Goal: Task Accomplishment & Management: Use online tool/utility

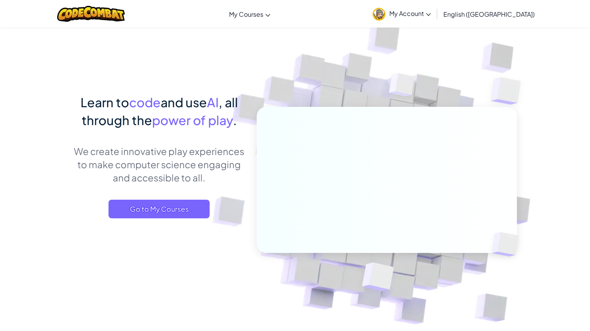
click at [431, 14] on span "My Account" at bounding box center [410, 13] width 42 height 8
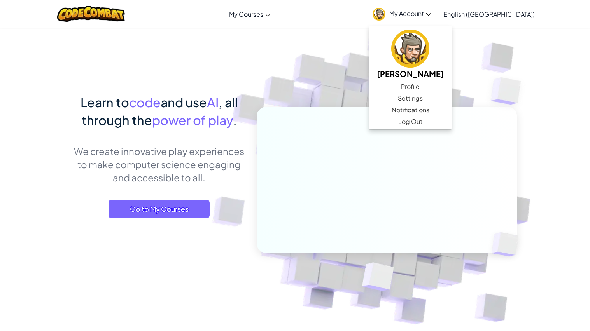
click at [355, 61] on img at bounding box center [381, 171] width 432 height 432
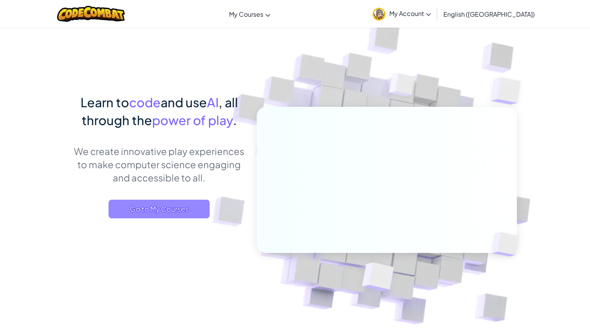
click at [170, 209] on span "Go to My Courses" at bounding box center [159, 209] width 101 height 19
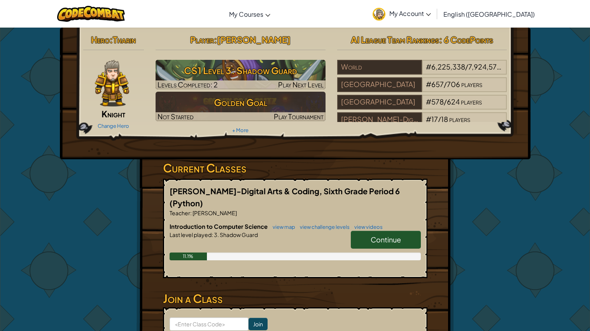
click at [368, 233] on link "Continue" at bounding box center [386, 240] width 70 height 18
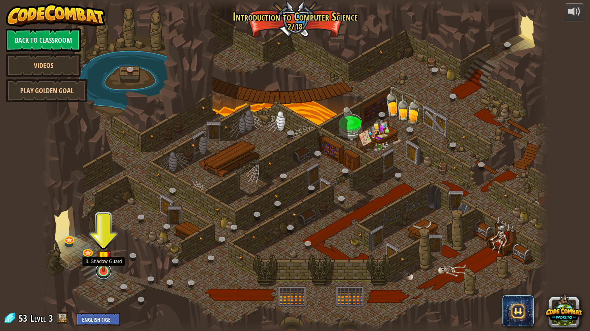
click at [100, 275] on link at bounding box center [104, 272] width 16 height 16
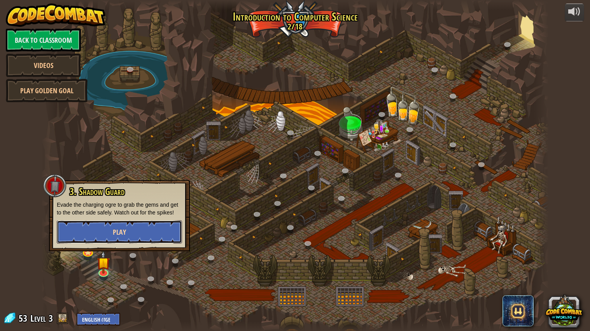
click at [113, 238] on button "Play" at bounding box center [119, 232] width 125 height 23
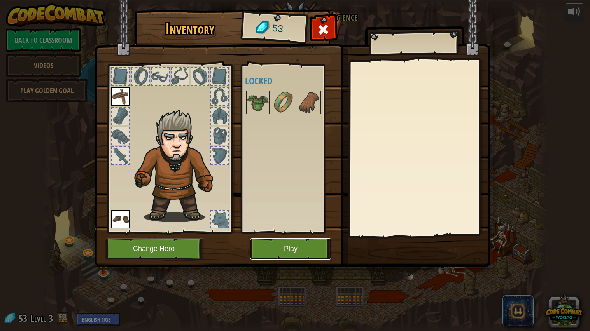
click at [268, 245] on button "Play" at bounding box center [290, 248] width 81 height 21
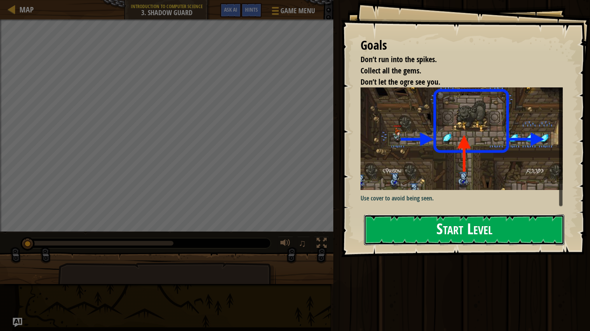
click at [395, 225] on button "Start Level" at bounding box center [464, 230] width 200 height 31
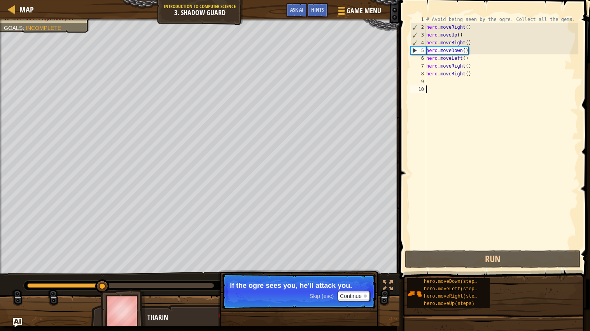
click at [473, 66] on div "# Avoid being seen by the ogre. Collect all the gems. hero . moveRight ( ) hero…" at bounding box center [502, 140] width 154 height 249
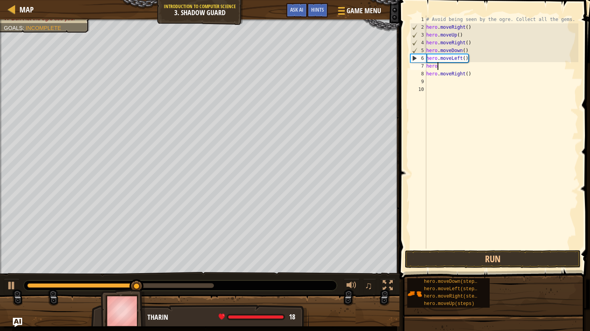
type textarea "h"
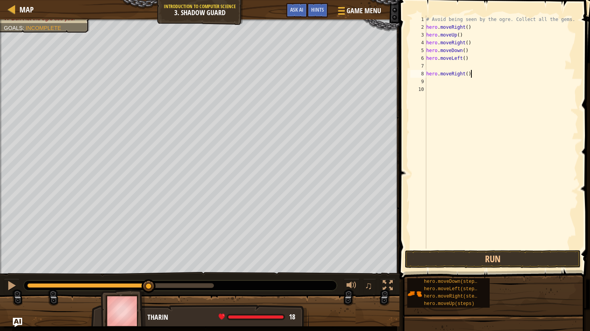
click at [476, 73] on div "# Avoid being seen by the ogre. Collect all the gems. hero . moveRight ( ) hero…" at bounding box center [502, 140] width 154 height 249
click at [470, 58] on div "# Avoid being seen by the ogre. Collect all the gems. hero . moveRight ( ) hero…" at bounding box center [502, 140] width 154 height 249
type textarea "h"
click at [481, 253] on button "Run" at bounding box center [493, 260] width 176 height 18
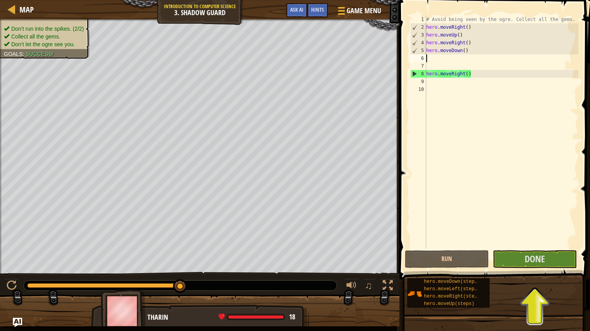
type textarea "r"
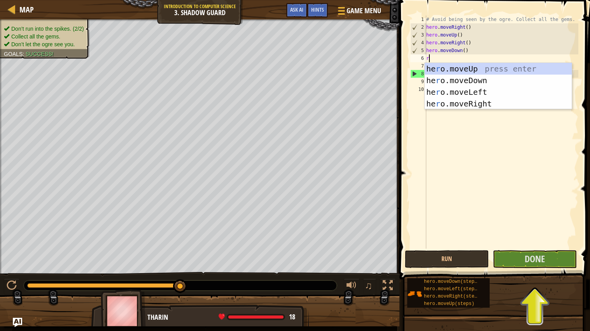
scroll to position [3, 0]
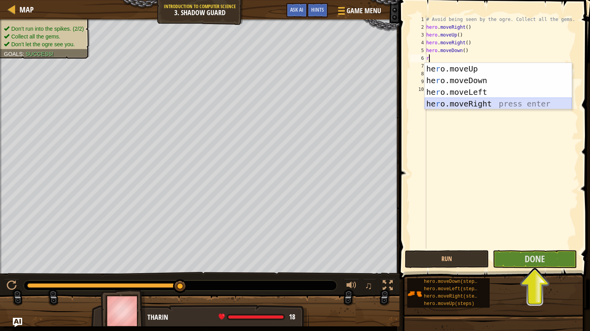
click at [480, 103] on div "he r o.moveUp press enter he r o.moveDown press enter he r o.moveLeft press ent…" at bounding box center [498, 98] width 147 height 70
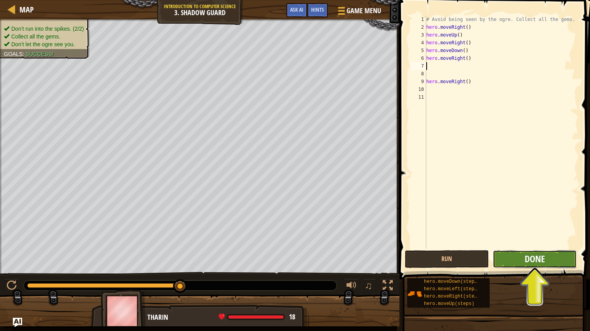
click at [534, 259] on span "Done" at bounding box center [535, 259] width 20 height 12
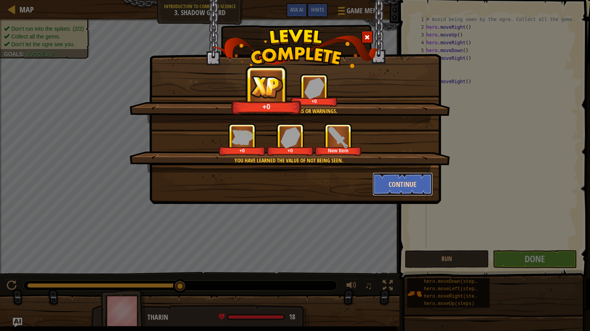
click at [414, 185] on button "Continue" at bounding box center [403, 184] width 60 height 23
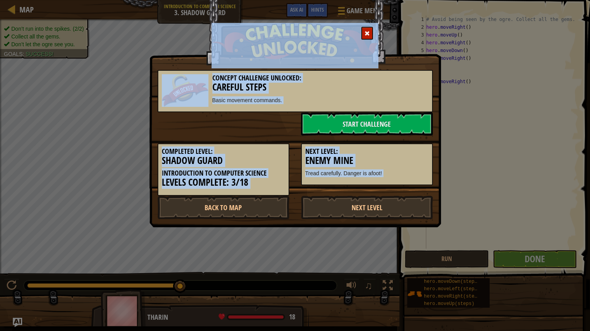
click at [419, 187] on div "Completed Level: Shadow Guard Introduction to Computer Science Levels Complete:…" at bounding box center [295, 166] width 287 height 60
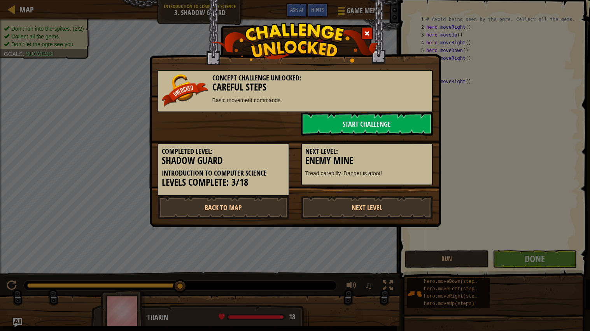
click at [419, 187] on div "Completed Level: Shadow Guard Introduction to Computer Science Levels Complete:…" at bounding box center [295, 166] width 287 height 60
click at [354, 124] on link "Start Challenge" at bounding box center [367, 123] width 132 height 23
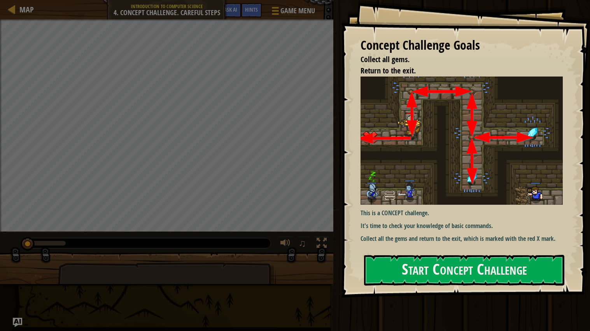
click at [444, 180] on img at bounding box center [462, 141] width 202 height 129
click at [433, 265] on button "Start Concept Challenge" at bounding box center [464, 270] width 200 height 31
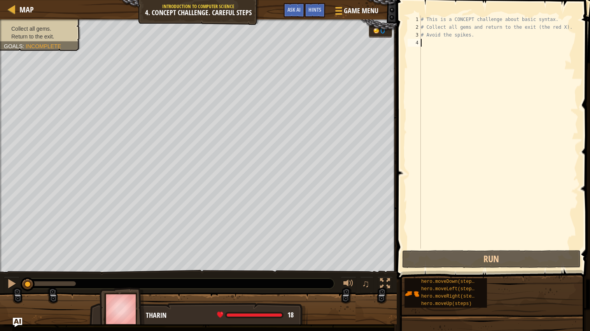
type textarea "u"
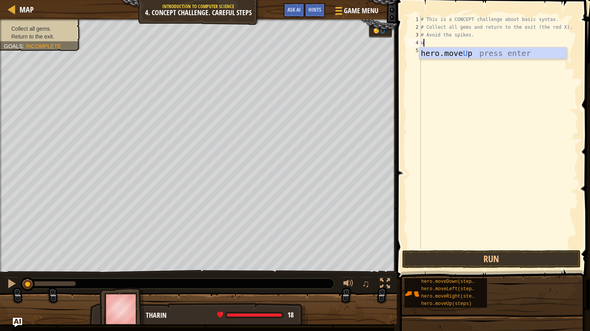
scroll to position [3, 0]
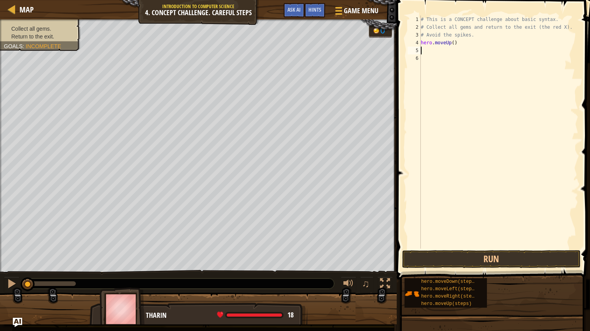
type textarea "r"
type textarea "d"
click at [524, 256] on button "Run" at bounding box center [491, 260] width 179 height 18
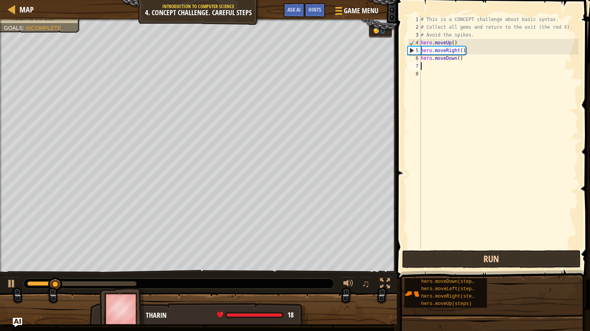
type textarea "d"
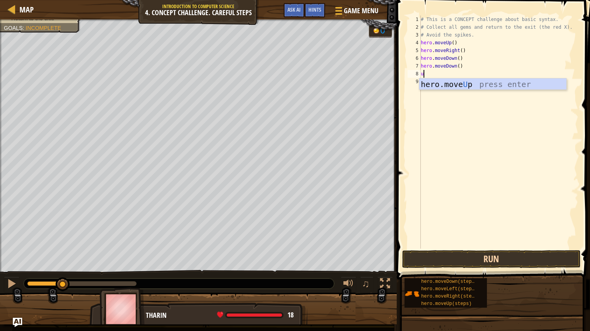
type textarea "up"
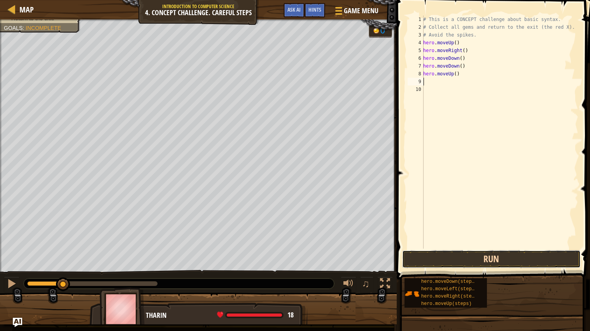
click at [413, 263] on button "Run" at bounding box center [491, 260] width 179 height 18
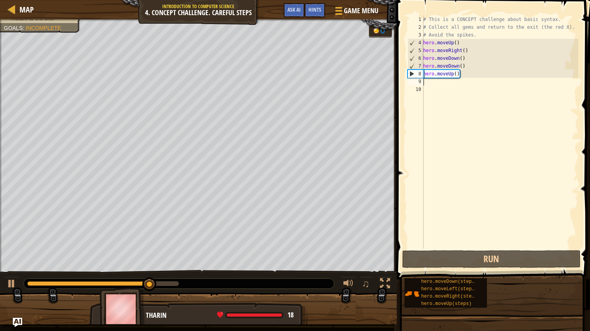
click at [424, 84] on div "# This is a CONCEPT challenge about basic syntax. # Collect all gems and return…" at bounding box center [500, 140] width 157 height 249
click at [425, 80] on div "# This is a CONCEPT challenge about basic syntax. # Collect all gems and return…" at bounding box center [500, 140] width 157 height 249
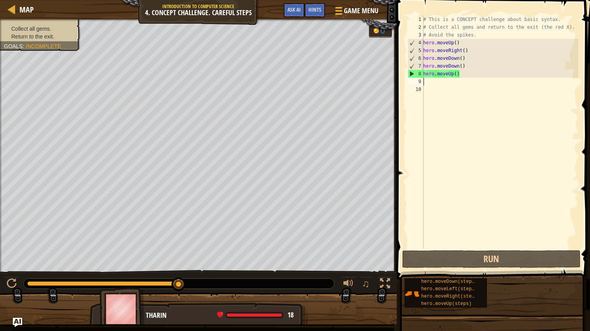
drag, startPoint x: 433, startPoint y: 81, endPoint x: 417, endPoint y: 84, distance: 16.3
click at [417, 84] on div "1 2 3 4 5 6 7 8 9 10 # This is a CONCEPT challenge about basic syntax. # Collec…" at bounding box center [492, 132] width 172 height 233
click at [422, 81] on div "9" at bounding box center [416, 82] width 16 height 8
click at [423, 83] on div "9" at bounding box center [416, 82] width 16 height 8
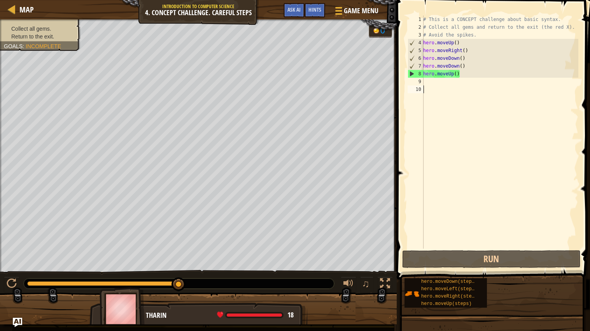
type textarea "r"
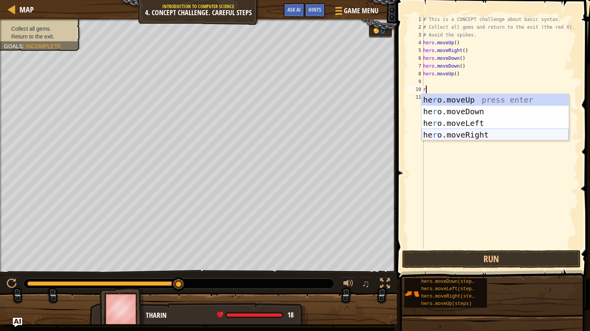
click at [501, 138] on div "he r o.moveUp press enter he r o.moveDown press enter he r o.moveLeft press ent…" at bounding box center [495, 129] width 147 height 70
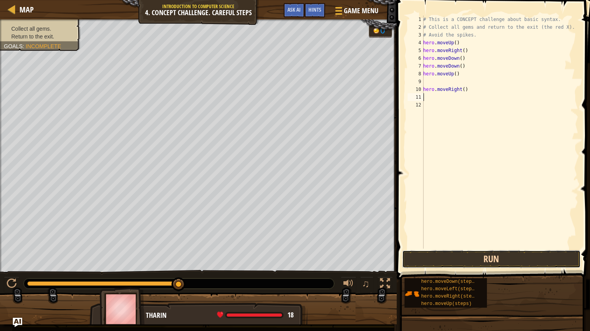
click at [498, 259] on button "Run" at bounding box center [491, 260] width 179 height 18
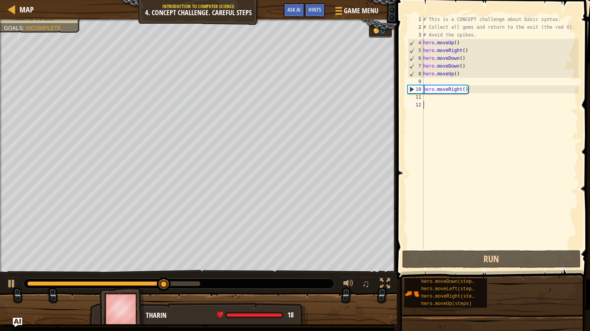
click at [477, 106] on div "# This is a CONCEPT challenge about basic syntax. # Collect all gems and return…" at bounding box center [500, 140] width 157 height 249
type textarea "l"
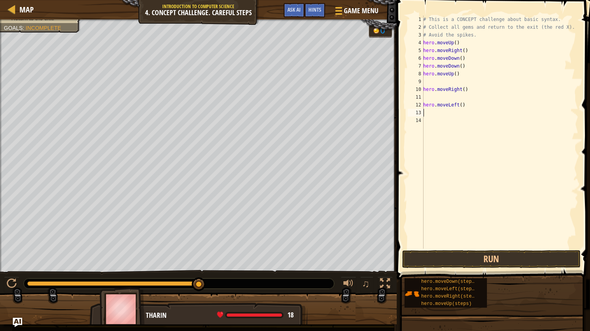
type textarea "u"
type textarea "r"
type textarea "d"
click at [452, 266] on button "Run" at bounding box center [491, 260] width 179 height 18
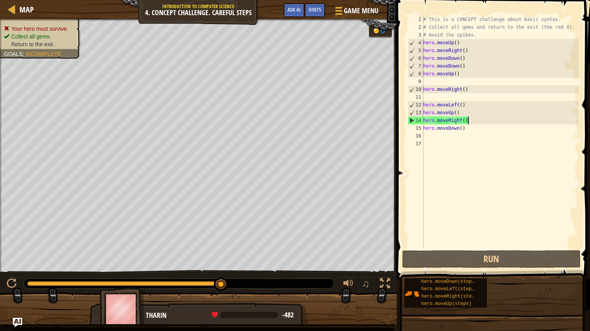
click at [468, 122] on div "# This is a CONCEPT challenge about basic syntax. # Collect all gems and return…" at bounding box center [500, 140] width 157 height 249
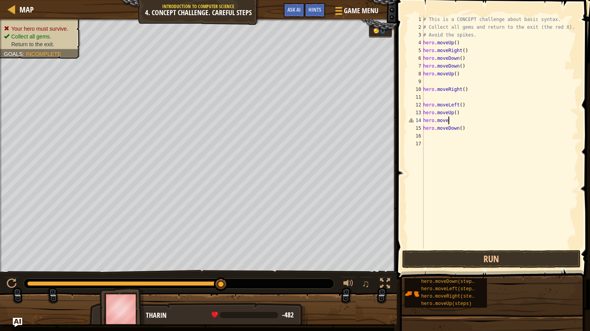
type textarea "hero.movel"
click at [506, 258] on button "Run" at bounding box center [491, 260] width 179 height 18
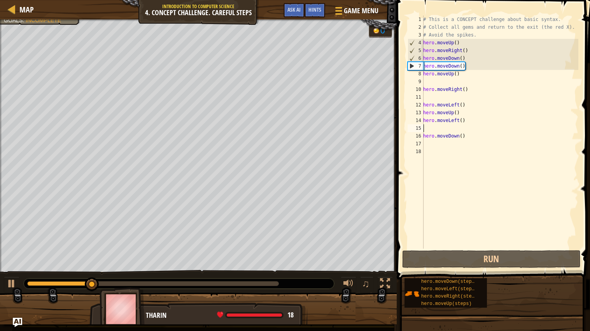
click at [224, 286] on div "0:19.5 Now: 0:06.4 Max: 0:25.0" at bounding box center [153, 284] width 252 height 5
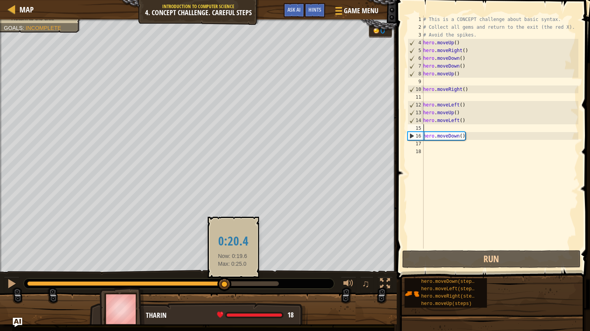
click at [232, 285] on div at bounding box center [153, 284] width 252 height 5
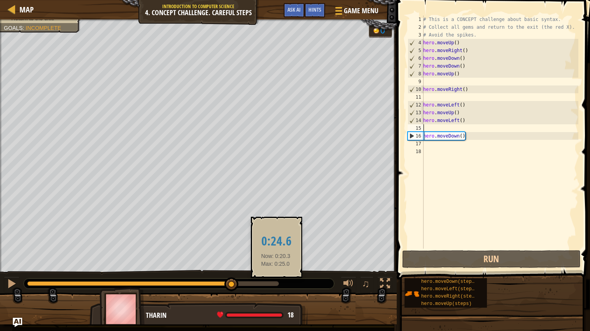
click at [276, 285] on div at bounding box center [153, 284] width 252 height 5
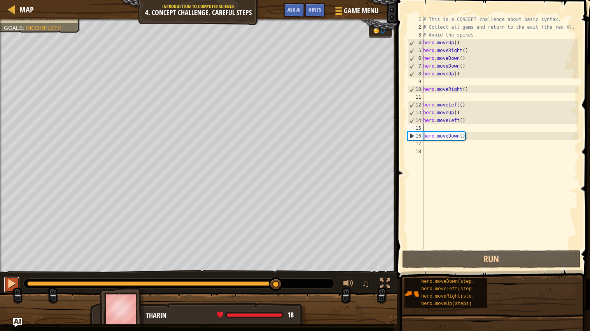
click at [10, 282] on div at bounding box center [12, 284] width 10 height 10
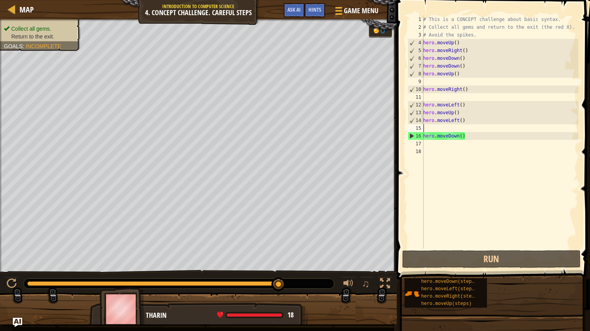
click at [428, 145] on div "# This is a CONCEPT challenge about basic syntax. # Collect all gems and return…" at bounding box center [500, 140] width 157 height 249
type textarea "r"
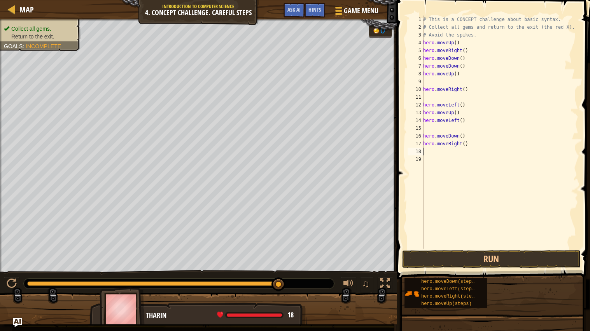
click at [528, 249] on span at bounding box center [494, 128] width 200 height 303
click at [513, 261] on button "Run" at bounding box center [491, 260] width 179 height 18
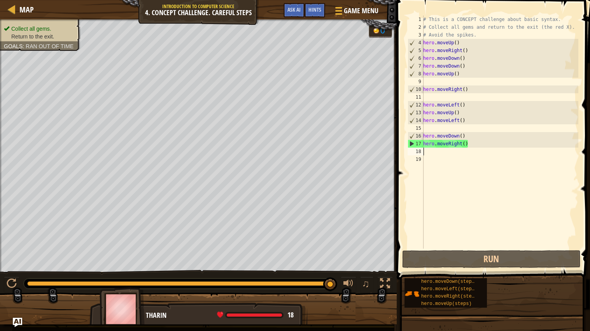
click at [497, 249] on div "# This is a CONCEPT challenge about basic syntax. # Collect all gems and return…" at bounding box center [500, 140] width 157 height 249
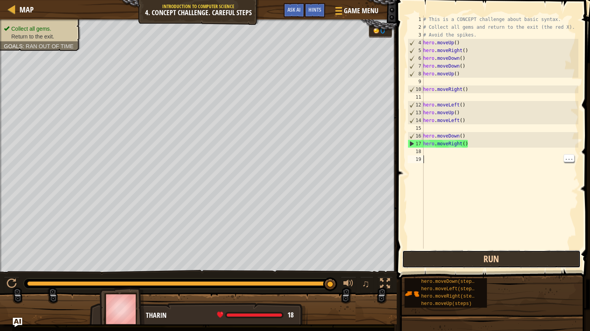
click at [496, 259] on button "Run" at bounding box center [491, 260] width 179 height 18
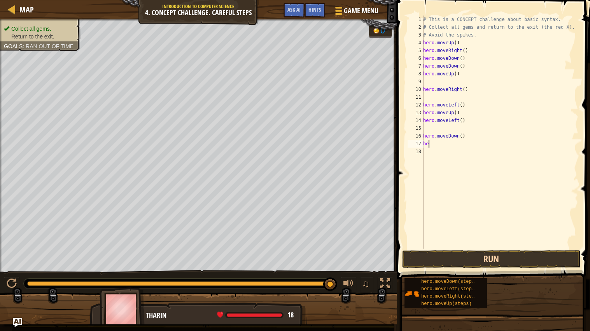
type textarea "h"
type textarea "up"
click at [482, 265] on button "Run" at bounding box center [491, 260] width 179 height 18
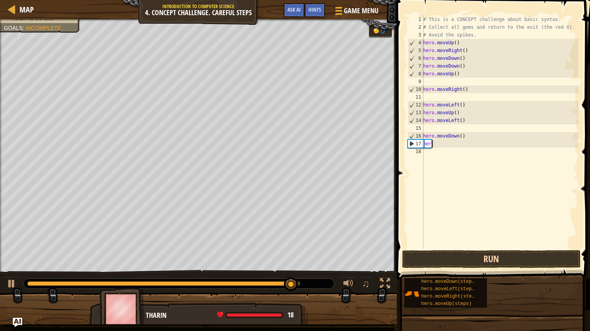
type textarea "[PERSON_NAME]"
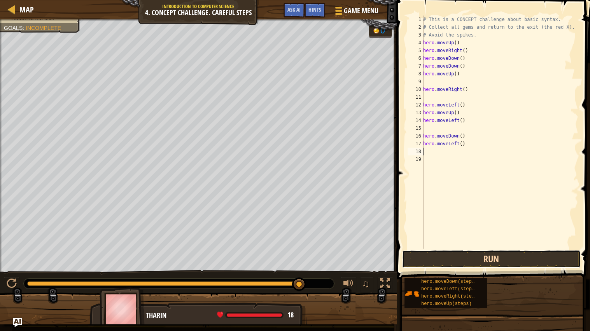
click at [519, 257] on button "Run" at bounding box center [491, 260] width 179 height 18
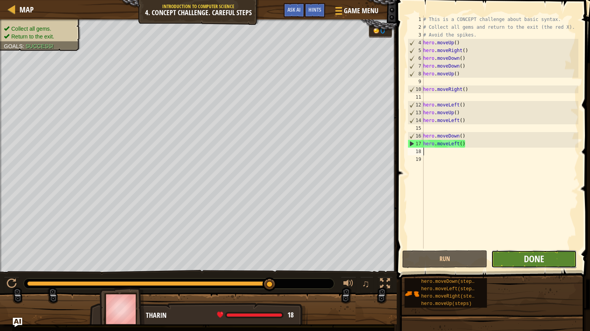
click at [536, 258] on span "Done" at bounding box center [534, 259] width 20 height 12
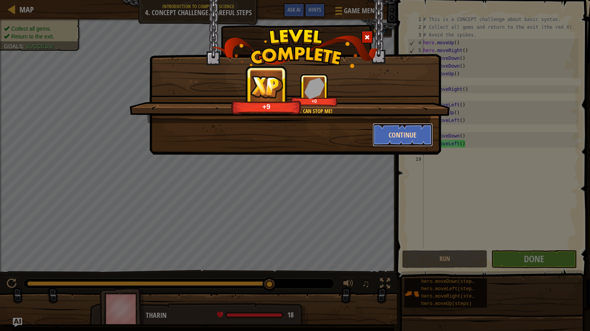
click at [397, 131] on button "Continue" at bounding box center [403, 134] width 60 height 23
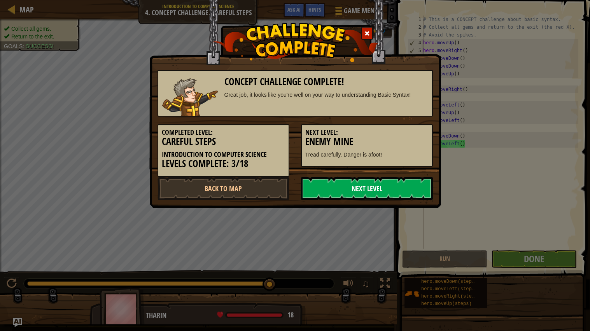
click at [343, 180] on link "Next Level" at bounding box center [367, 188] width 132 height 23
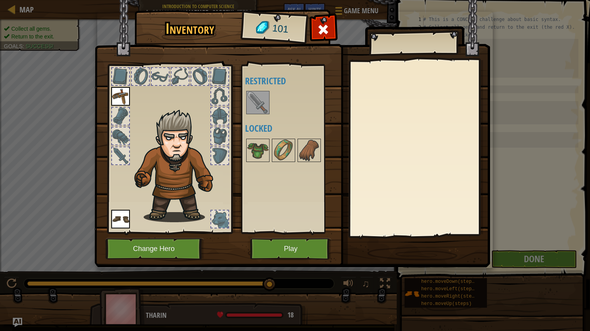
click at [253, 102] on img at bounding box center [258, 103] width 22 height 22
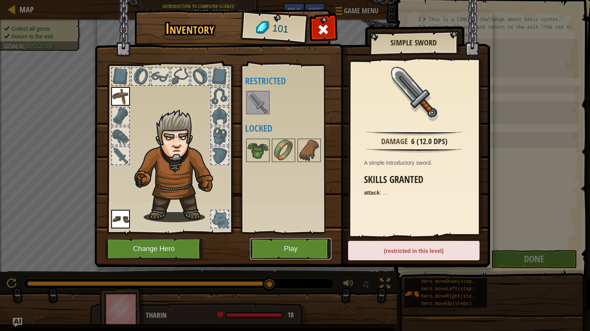
click at [299, 245] on button "Play" at bounding box center [290, 248] width 81 height 21
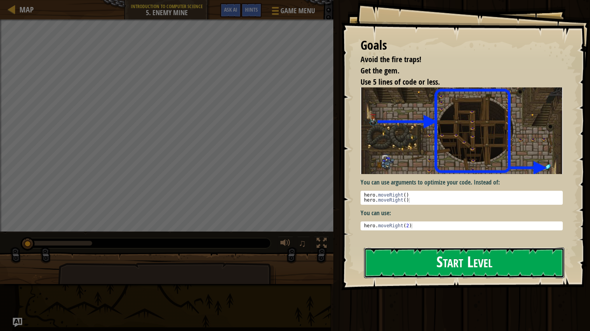
click at [505, 257] on button "Start Level" at bounding box center [464, 263] width 200 height 31
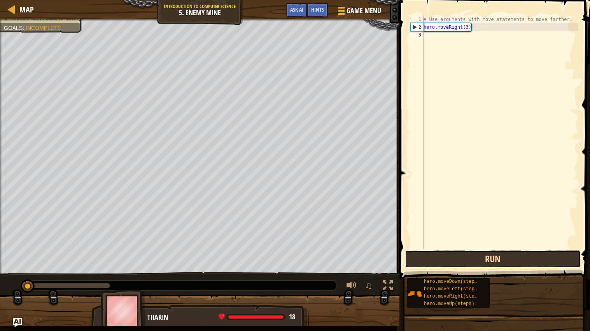
click at [469, 259] on button "Run" at bounding box center [493, 260] width 176 height 18
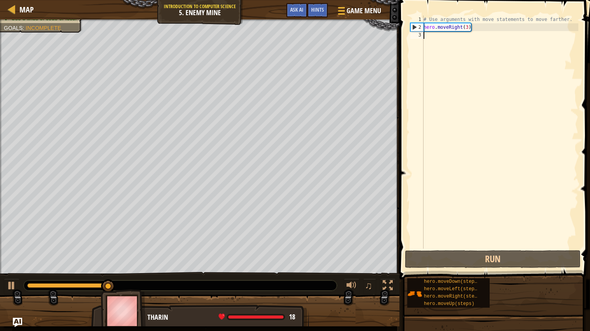
type textarea "u"
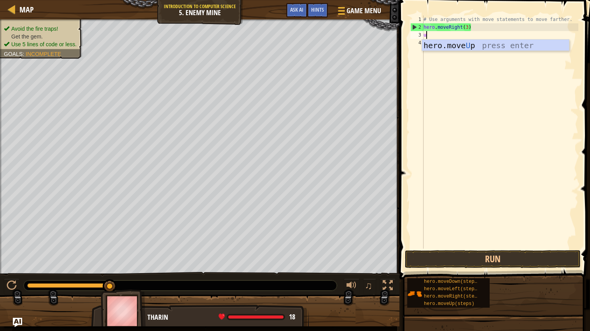
scroll to position [3, 0]
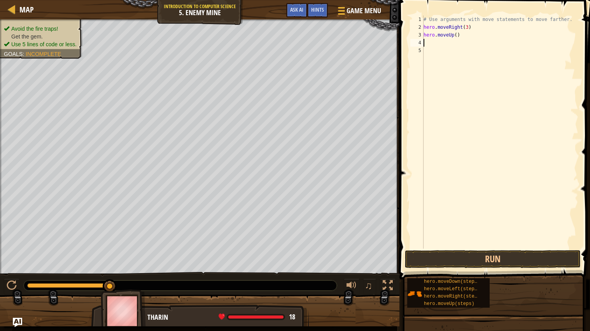
type textarea "r"
click at [503, 257] on button "Run" at bounding box center [493, 260] width 176 height 18
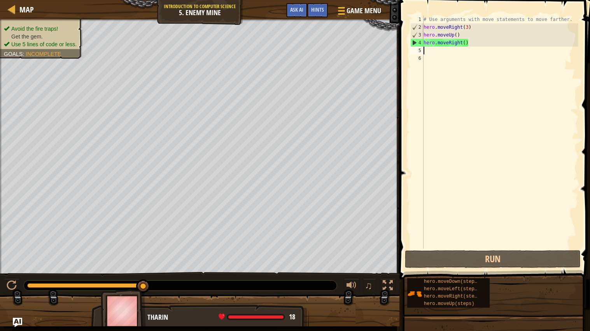
type textarea "d"
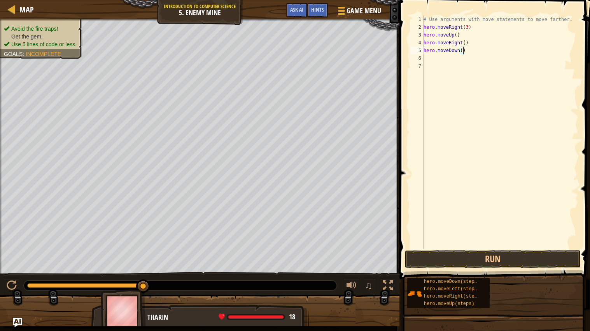
type textarea "hero.moveDown(3)"
click at [517, 254] on button "Run" at bounding box center [493, 260] width 176 height 18
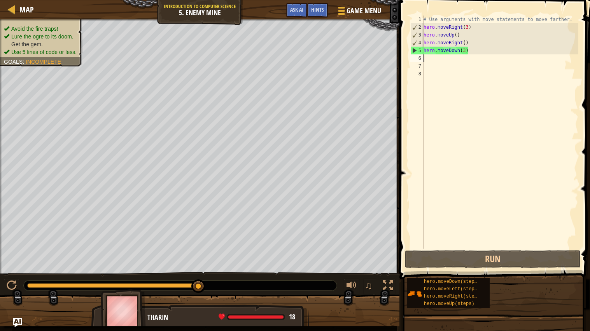
type textarea "r"
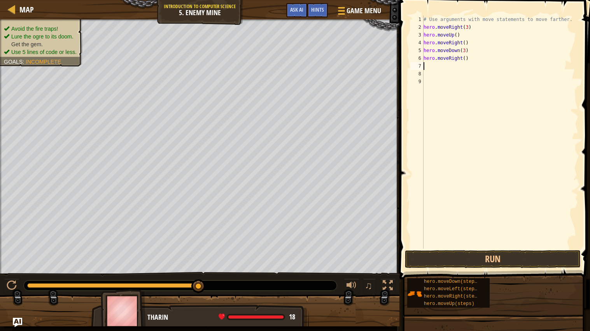
click at [464, 59] on div "# Use arguments with move statements to move farther. hero . moveRight ( 3 ) he…" at bounding box center [500, 140] width 156 height 249
type textarea "hero.moveRight(2)"
click at [482, 256] on button "Run" at bounding box center [493, 260] width 176 height 18
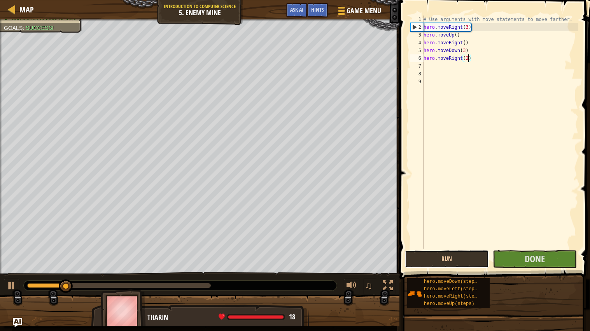
click at [469, 260] on button "Run" at bounding box center [447, 260] width 84 height 18
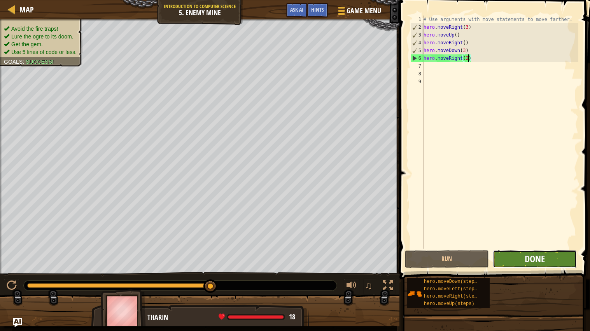
click at [541, 261] on span "Done" at bounding box center [535, 259] width 20 height 12
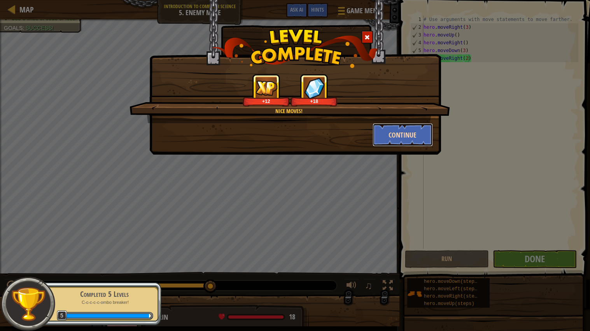
click at [414, 136] on button "Continue" at bounding box center [403, 134] width 60 height 23
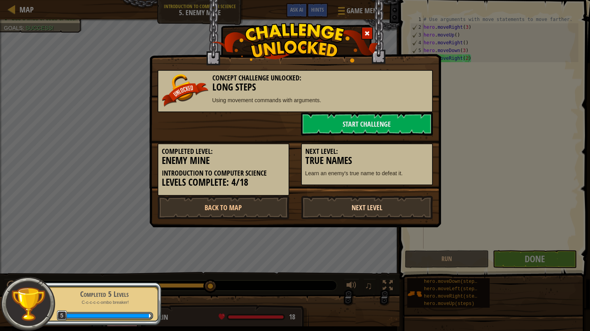
click at [355, 204] on link "Next Level" at bounding box center [367, 207] width 132 height 23
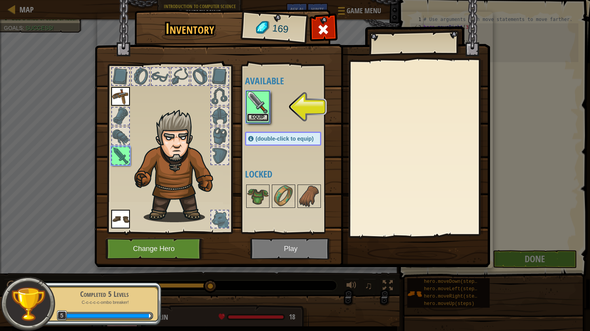
click at [253, 121] on button "Equip" at bounding box center [258, 118] width 22 height 8
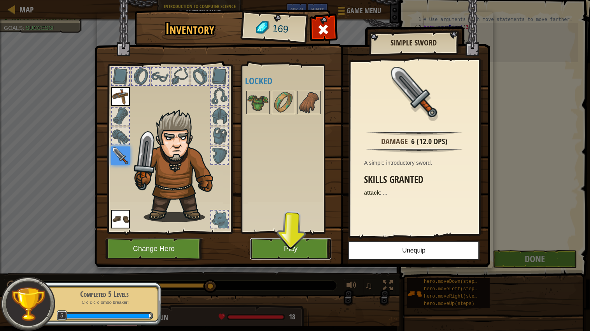
click at [283, 239] on button "Play" at bounding box center [290, 248] width 81 height 21
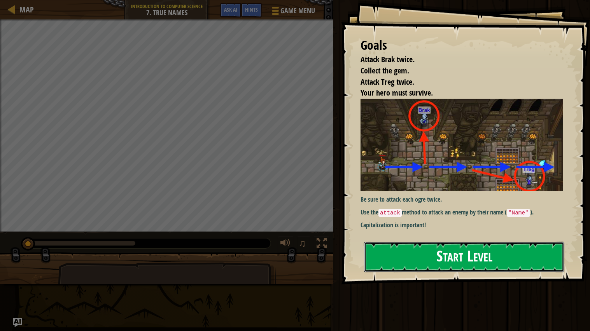
click at [410, 257] on button "Start Level" at bounding box center [464, 257] width 200 height 31
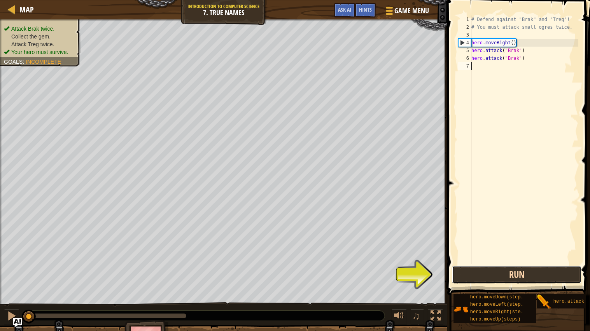
click at [489, 277] on button "Run" at bounding box center [517, 275] width 130 height 18
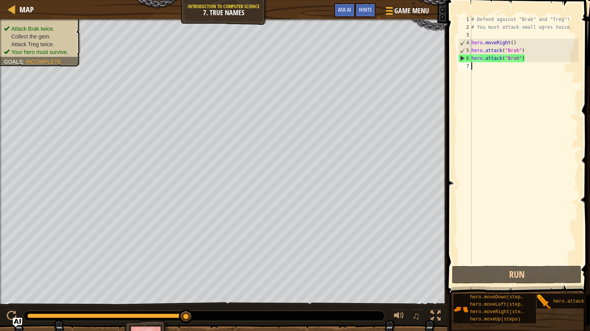
type textarea "r"
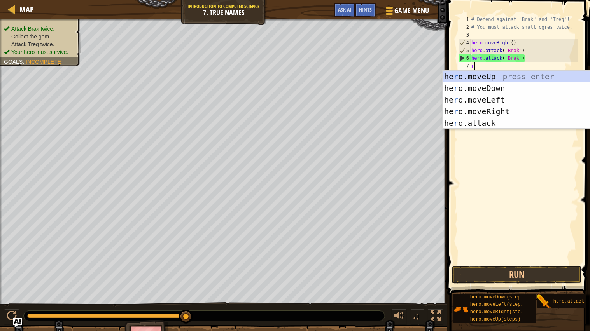
scroll to position [3, 0]
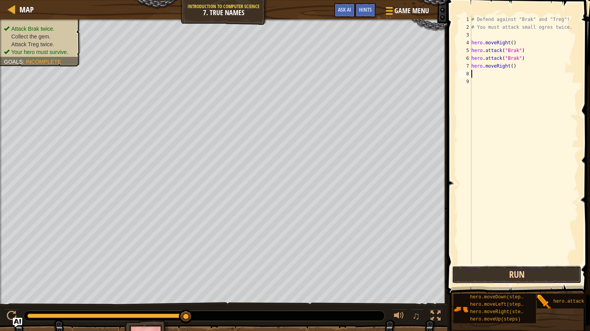
click at [492, 271] on button "Run" at bounding box center [517, 275] width 130 height 18
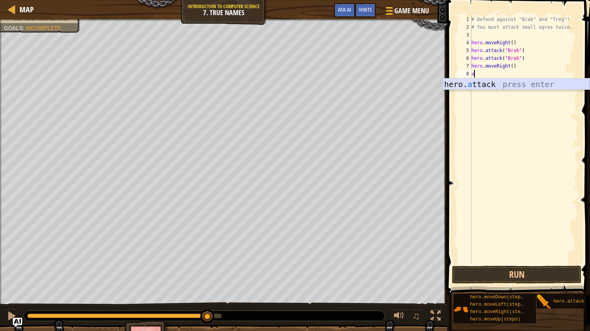
click at [493, 84] on div "hero. a ttack press enter" at bounding box center [516, 96] width 147 height 35
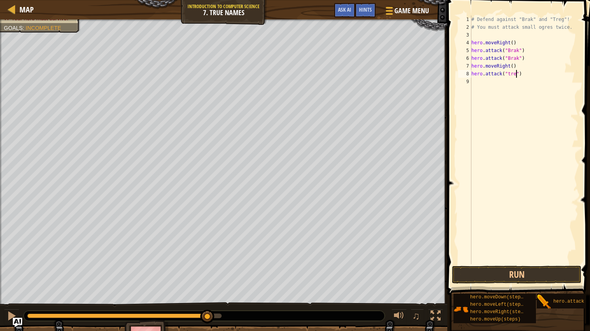
scroll to position [3, 4]
type textarea "hero.attack("treg")"
click at [485, 83] on div "# Defend against "Brak" and "Treg"! # You must attack small ogres twice. hero .…" at bounding box center [524, 148] width 109 height 265
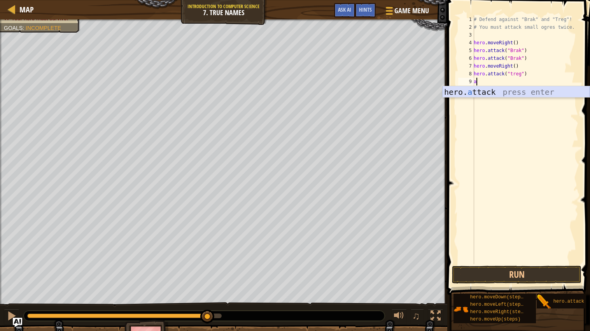
click at [504, 91] on div "hero. a ttack press enter" at bounding box center [516, 103] width 147 height 35
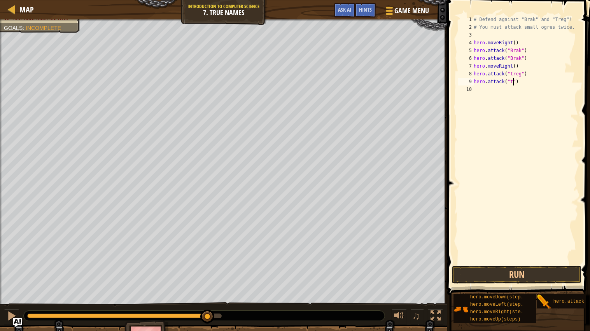
scroll to position [3, 3]
type textarea "hero.attack("treg")"
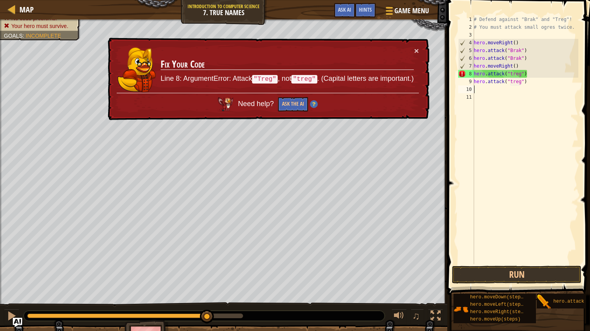
click at [515, 74] on div "# Defend against "Brak" and "Treg"! # You must attack small ogres twice. hero .…" at bounding box center [525, 148] width 106 height 265
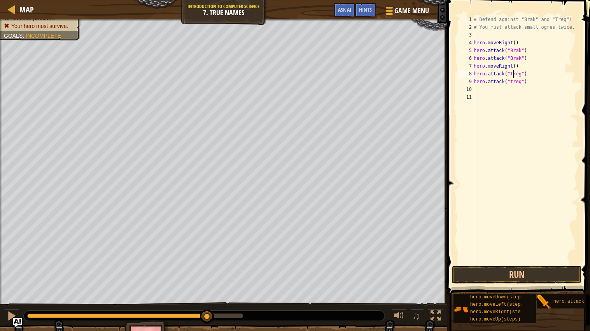
scroll to position [3, 3]
click at [512, 82] on div "# Defend against "Brak" and "Treg"! # You must attack small ogres twice. hero .…" at bounding box center [525, 148] width 106 height 265
type textarea "hero.attack("Treg")"
click at [528, 273] on button "Run" at bounding box center [517, 275] width 130 height 18
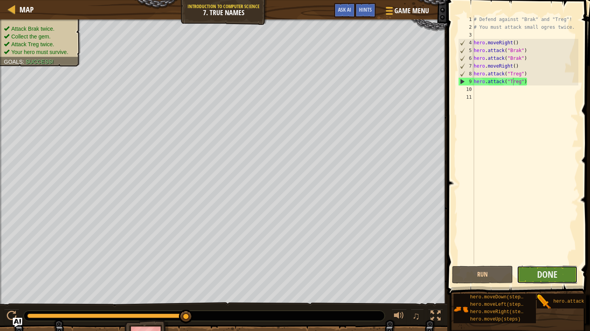
click at [528, 279] on button "Done" at bounding box center [547, 275] width 61 height 18
